Goal: Task Accomplishment & Management: Manage account settings

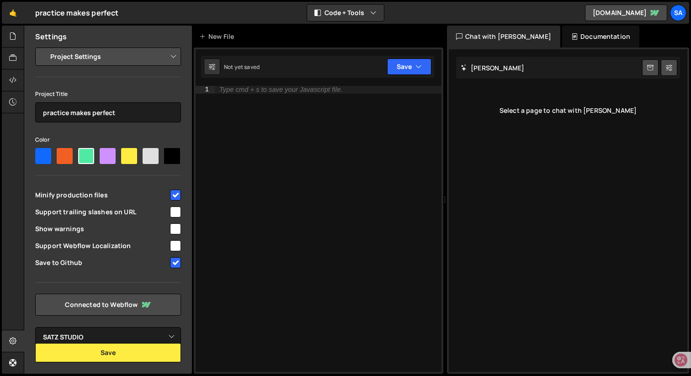
select select "684642876656f9afc2715a7e"
click at [679, 13] on div "SA" at bounding box center [678, 13] width 16 height 16
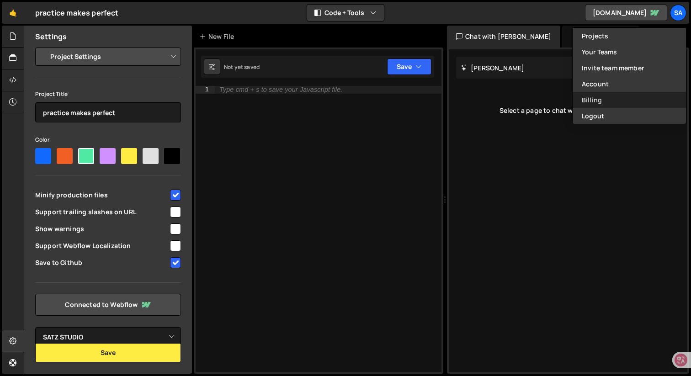
click at [610, 97] on link "Billing" at bounding box center [629, 100] width 113 height 16
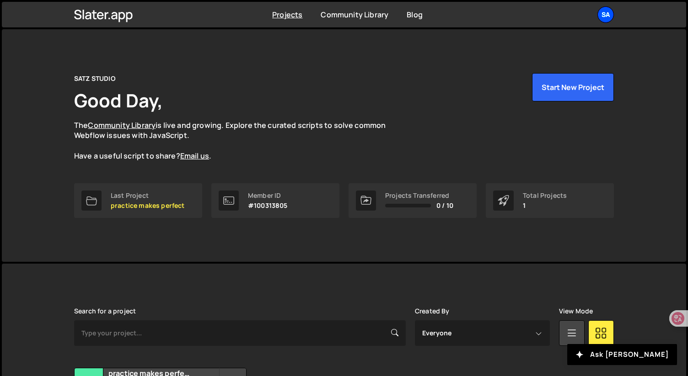
click at [597, 12] on div "SA" at bounding box center [605, 14] width 16 height 16
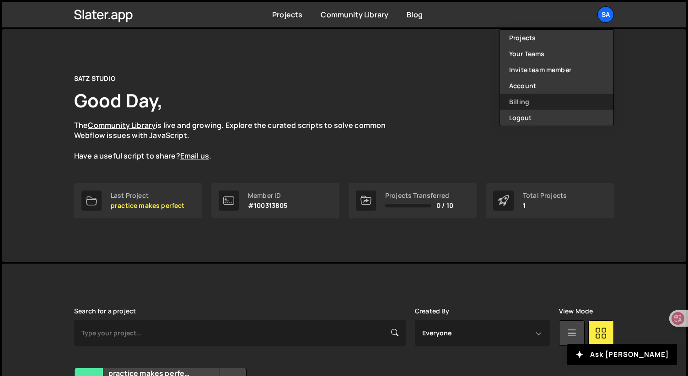
click at [530, 98] on link "Billing" at bounding box center [556, 102] width 113 height 16
